Goal: Find specific page/section: Find specific page/section

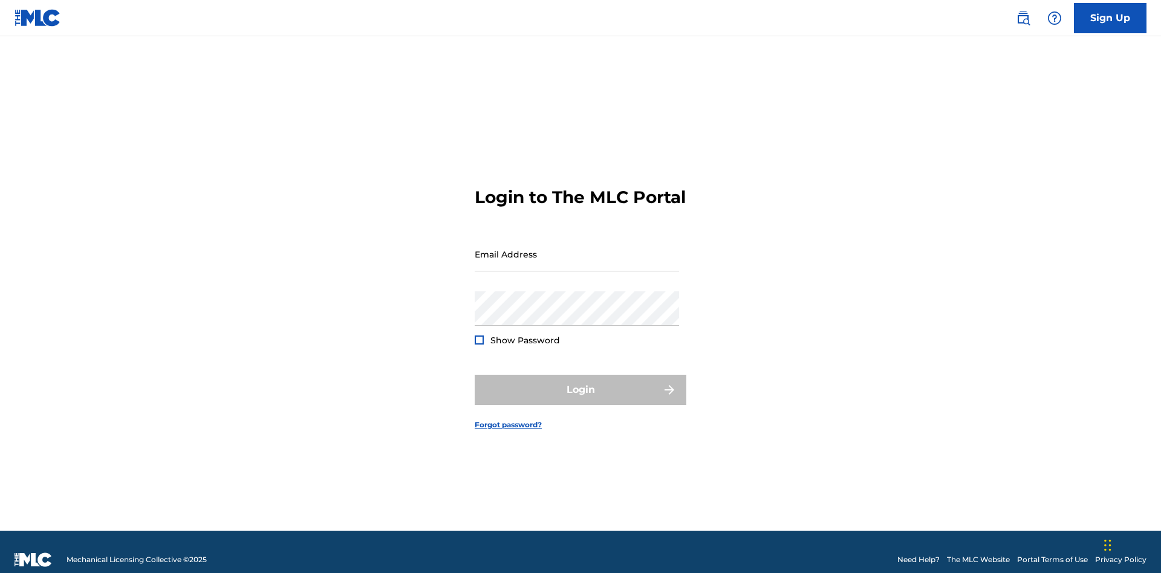
scroll to position [16, 0]
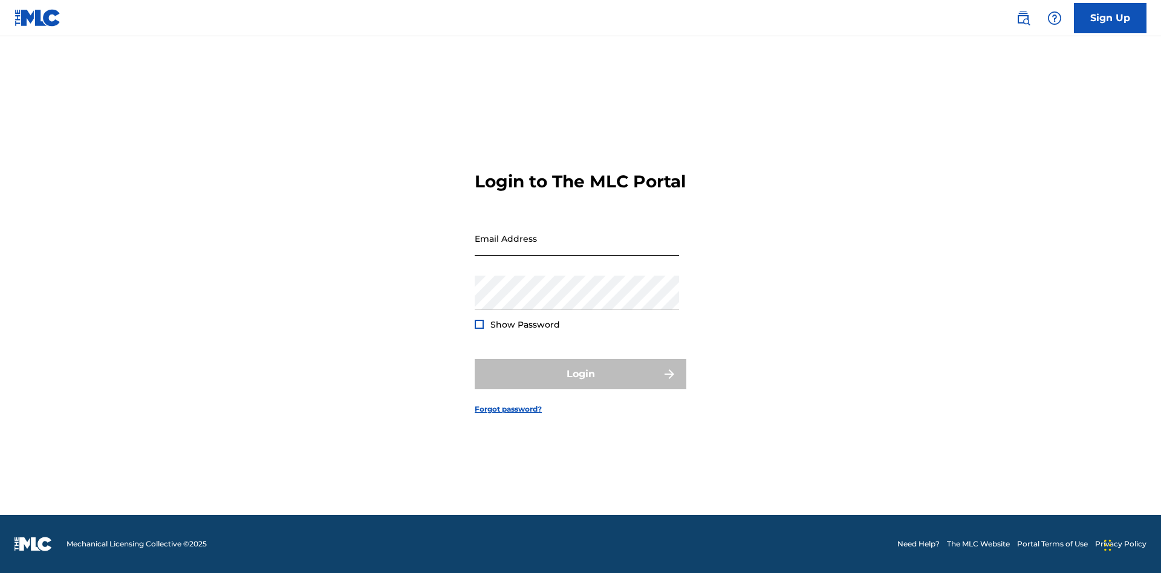
click at [577, 248] on input "Email Address" at bounding box center [577, 238] width 204 height 34
type input "[EMAIL_ADDRESS][DOMAIN_NAME]"
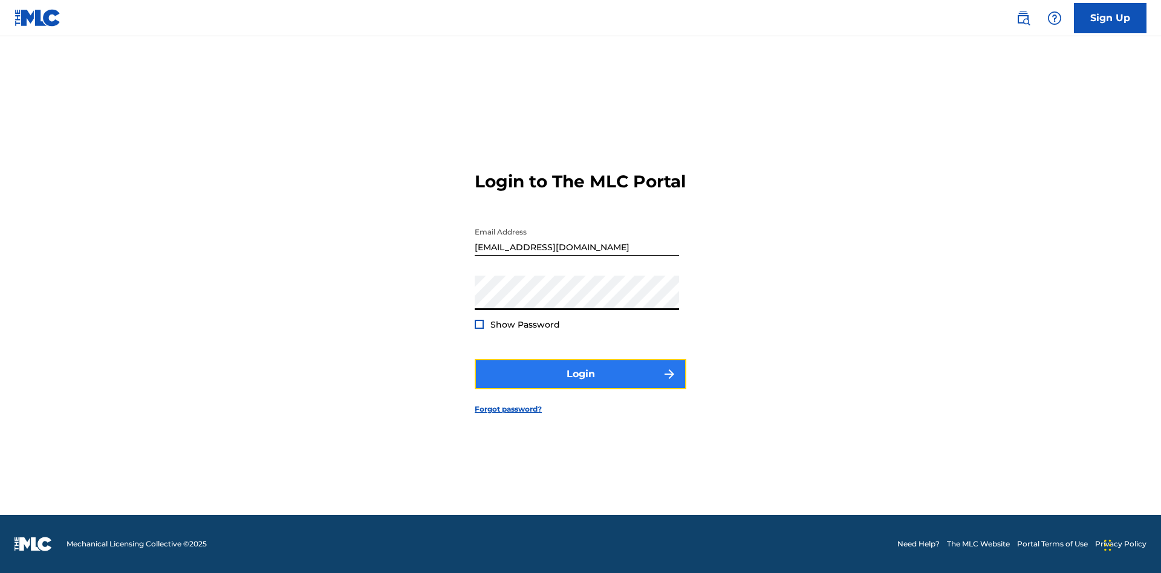
click at [580, 384] on button "Login" at bounding box center [581, 374] width 212 height 30
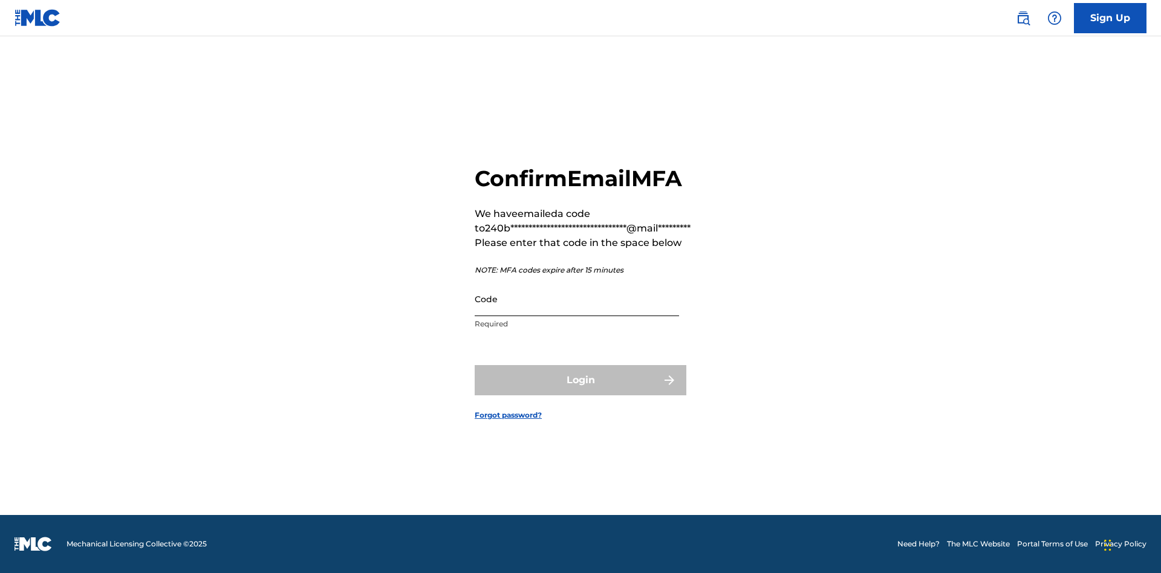
click at [577, 299] on input "Code" at bounding box center [577, 299] width 204 height 34
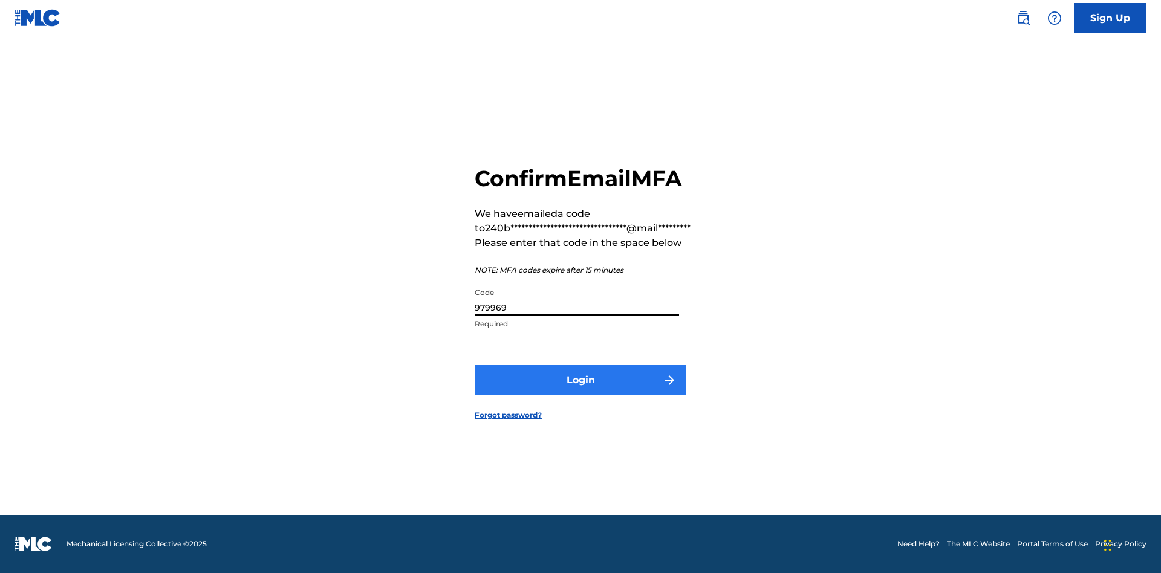
type input "979969"
click at [580, 380] on button "Login" at bounding box center [581, 380] width 212 height 30
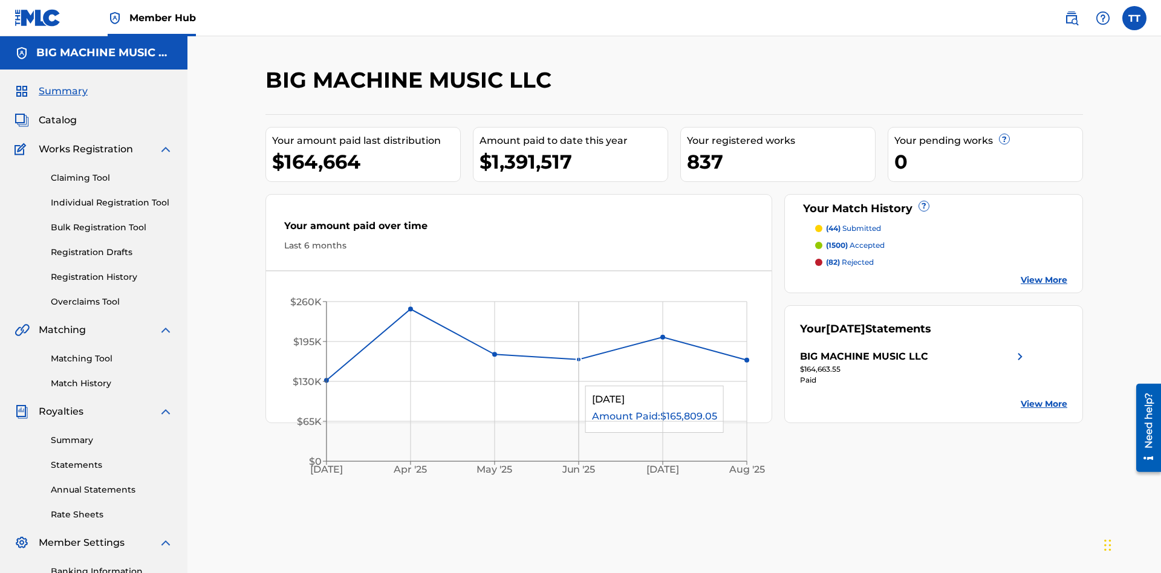
scroll to position [41, 0]
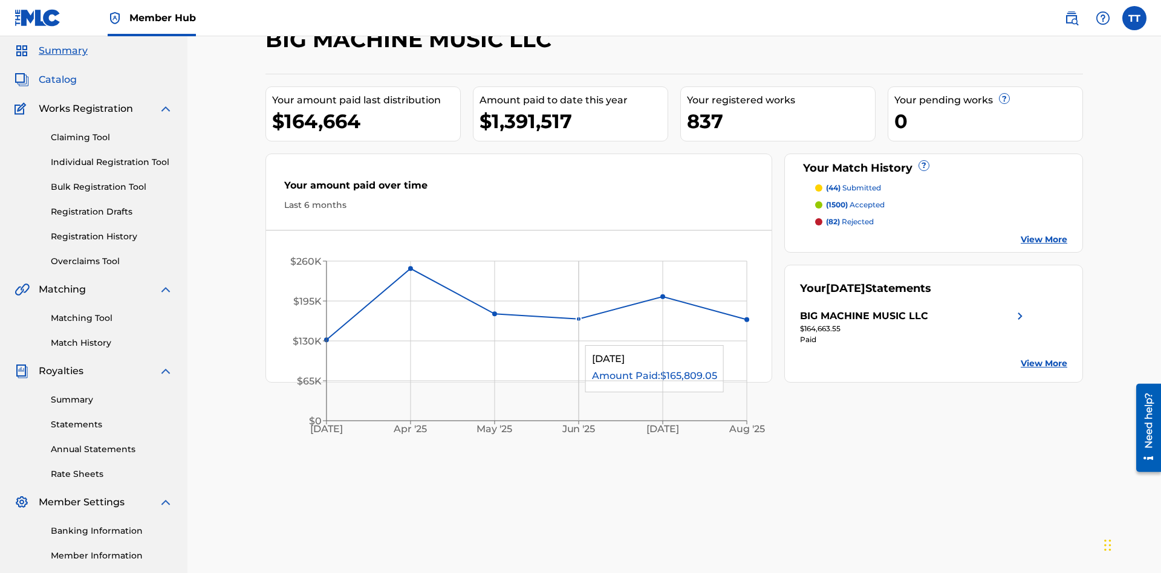
click at [57, 80] on span "Catalog" at bounding box center [58, 80] width 38 height 15
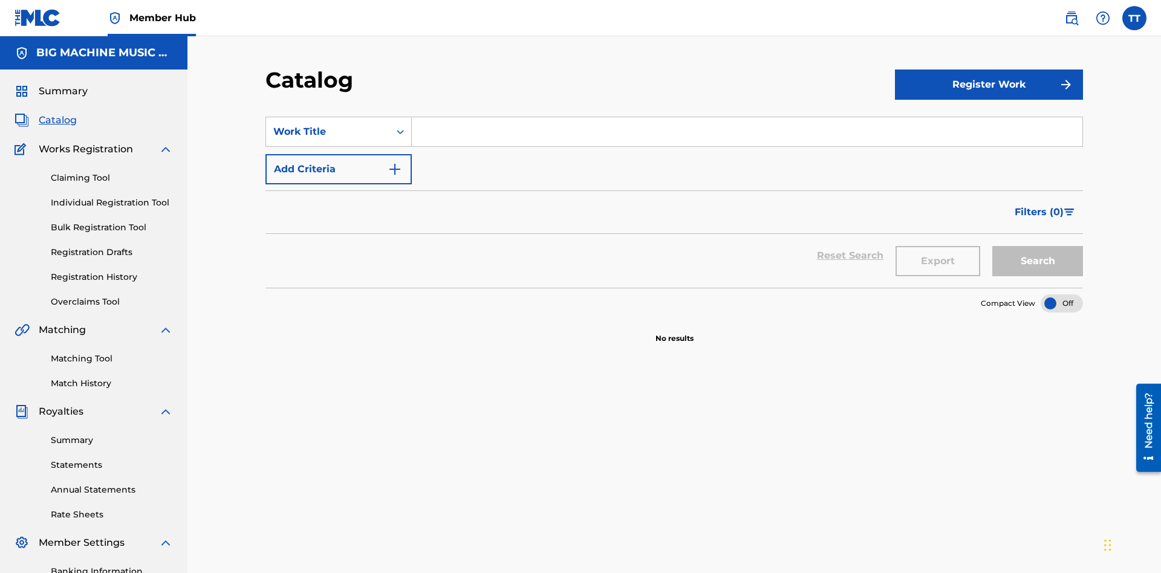
scroll to position [177, 0]
